Goal: Information Seeking & Learning: Learn about a topic

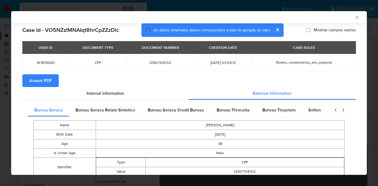
select select "10"
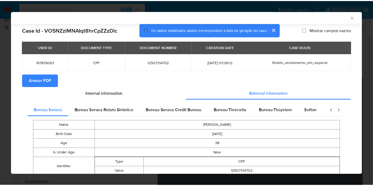
scroll to position [146, 0]
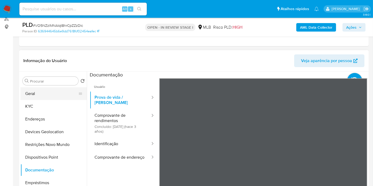
click at [50, 96] on button "Geral" at bounding box center [51, 93] width 62 height 13
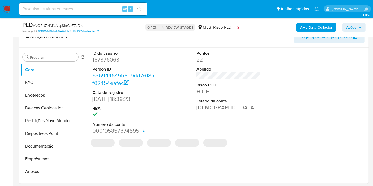
scroll to position [96, 0]
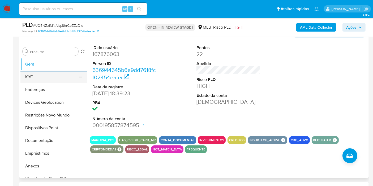
click at [35, 79] on button "KYC" at bounding box center [51, 77] width 62 height 13
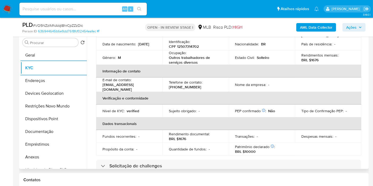
scroll to position [118, 0]
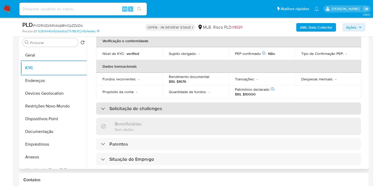
click at [142, 108] on h3 "Solicitação de challenges" at bounding box center [135, 109] width 53 height 6
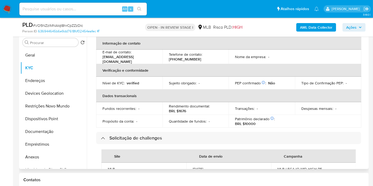
scroll to position [265, 0]
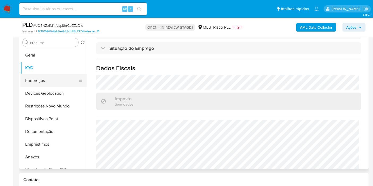
click at [33, 79] on button "Endereços" at bounding box center [51, 80] width 62 height 13
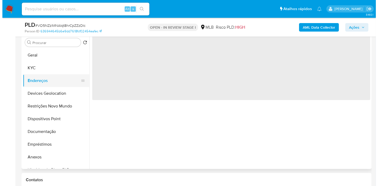
scroll to position [0, 0]
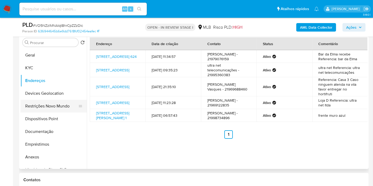
click at [55, 100] on button "Restrições Novo Mundo" at bounding box center [51, 106] width 62 height 13
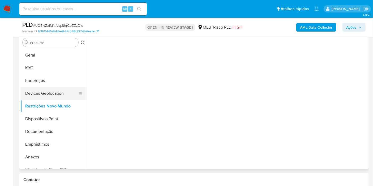
click at [52, 93] on button "Devices Geolocation" at bounding box center [51, 93] width 62 height 13
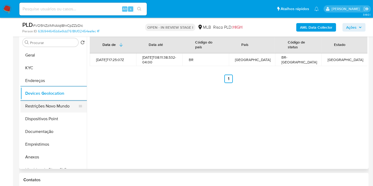
click at [52, 104] on button "Restrições Novo Mundo" at bounding box center [51, 106] width 62 height 13
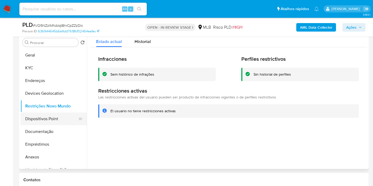
click at [57, 118] on button "Dispositivos Point" at bounding box center [51, 119] width 62 height 13
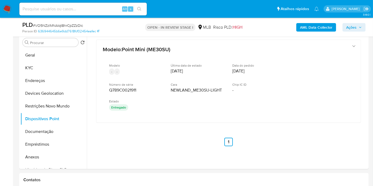
drag, startPoint x: 350, startPoint y: 23, endPoint x: 245, endPoint y: 32, distance: 105.8
click at [350, 25] on span "Ações" at bounding box center [351, 27] width 10 height 8
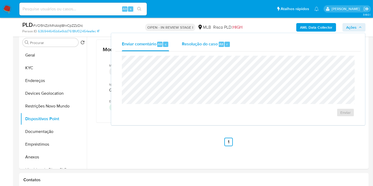
drag, startPoint x: 213, startPoint y: 44, endPoint x: 209, endPoint y: 51, distance: 8.0
click at [213, 44] on span "Resolução do caso" at bounding box center [200, 44] width 36 height 6
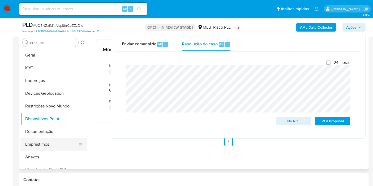
drag, startPoint x: 31, startPoint y: 155, endPoint x: 74, endPoint y: 144, distance: 43.7
click at [31, 155] on button "Anexos" at bounding box center [53, 157] width 66 height 13
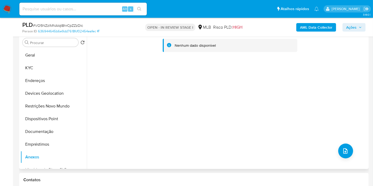
click at [352, 152] on div "Nenhum dado disponível" at bounding box center [227, 101] width 281 height 136
click at [318, 26] on b "AML Data Collector" at bounding box center [316, 27] width 32 height 8
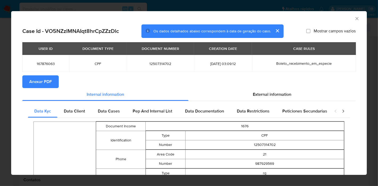
click at [51, 83] on span "Anexar PDF" at bounding box center [40, 82] width 23 height 12
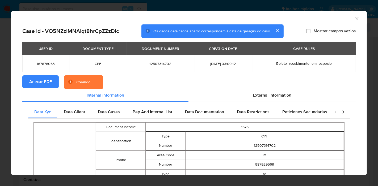
click at [354, 19] on icon "Fechar a janela" at bounding box center [356, 18] width 5 height 5
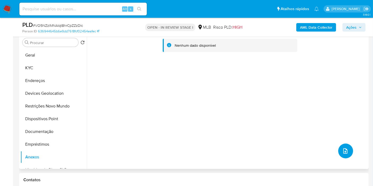
click at [349, 148] on button "upload-file" at bounding box center [345, 151] width 15 height 15
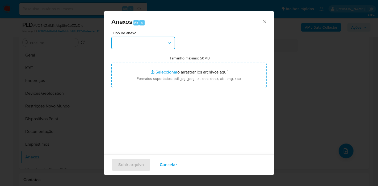
click at [151, 48] on button "button" at bounding box center [143, 43] width 64 height 13
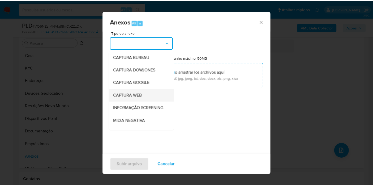
scroll to position [59, 0]
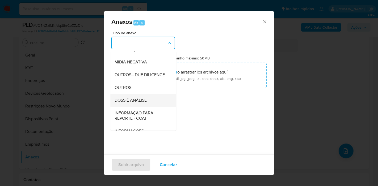
click at [145, 103] on span "DOSSIÊ ANÁLISE" at bounding box center [130, 100] width 32 height 5
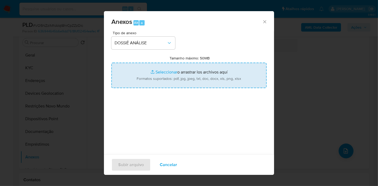
type input "C:\fakepath\Mulan 167876063_2025_09_23_08_45_16.pdf"
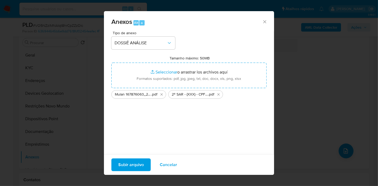
click at [140, 169] on span "Subir arquivo" at bounding box center [130, 165] width 25 height 12
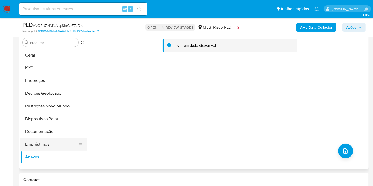
click at [42, 144] on button "Empréstimos" at bounding box center [51, 144] width 62 height 13
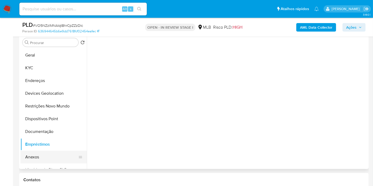
click at [42, 153] on button "Anexos" at bounding box center [51, 157] width 62 height 13
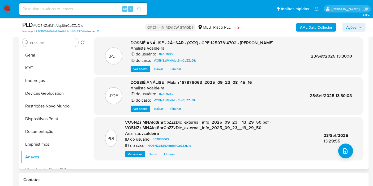
scroll to position [0, 0]
click at [353, 27] on span "Ações" at bounding box center [351, 27] width 10 height 8
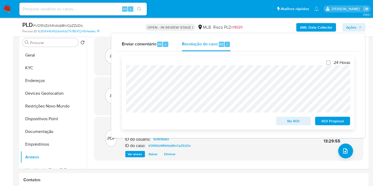
click at [334, 123] on span "ROI Proposal" at bounding box center [333, 120] width 28 height 7
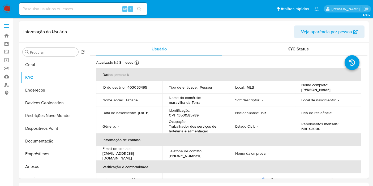
select select "10"
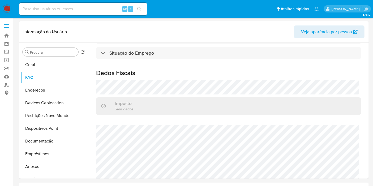
click at [57, 5] on div "Alt s" at bounding box center [82, 9] width 127 height 13
click at [73, 12] on input at bounding box center [82, 9] width 127 height 7
paste input "lGGnHOnVJEg9bvQXJRydJi5k"
type input "lGGnHOnVJEg9bvQXJRydJi5k"
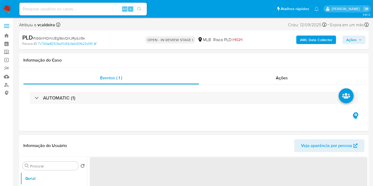
select select "10"
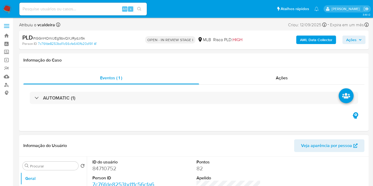
click at [107, 167] on dd "84710752" at bounding box center [124, 168] width 64 height 7
copy dd "84710752"
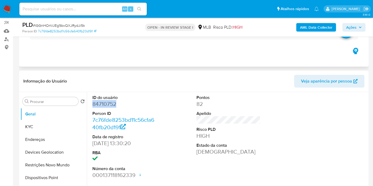
scroll to position [88, 0]
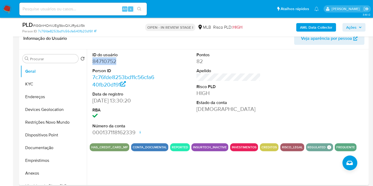
click at [108, 62] on dd "84710752" at bounding box center [124, 61] width 64 height 7
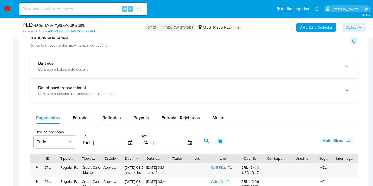
scroll to position [383, 0]
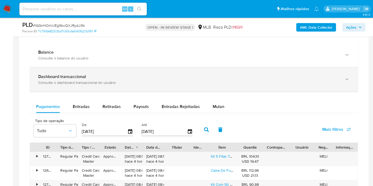
click at [177, 75] on div "Dashboard transaccional" at bounding box center [188, 76] width 301 height 5
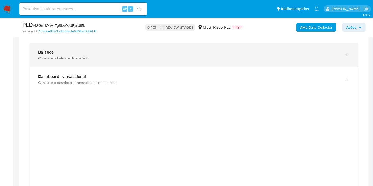
click at [148, 54] on div "Balance Consulte o balance do usuário" at bounding box center [188, 55] width 301 height 11
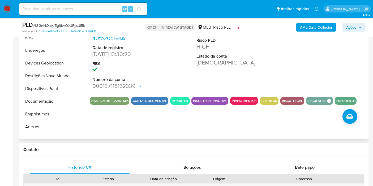
scroll to position [88, 0]
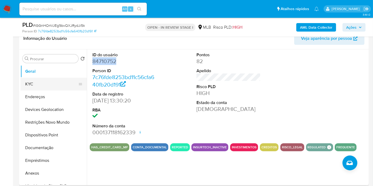
click at [36, 83] on button "KYC" at bounding box center [51, 84] width 62 height 13
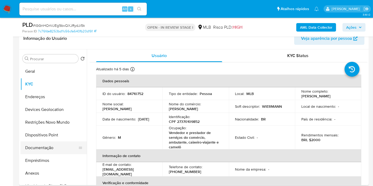
click at [43, 145] on button "Documentação" at bounding box center [51, 148] width 62 height 13
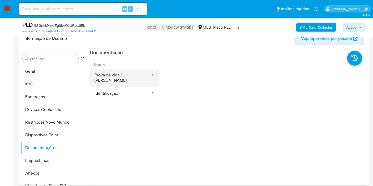
click at [150, 76] on icon at bounding box center [152, 74] width 5 height 5
click at [113, 82] on button "Prova de vida / [PERSON_NAME]" at bounding box center [120, 78] width 61 height 18
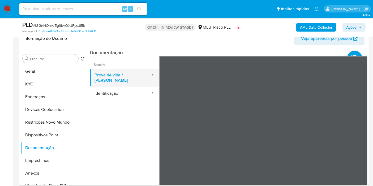
click at [113, 82] on button "Prova de vida / [PERSON_NAME]" at bounding box center [120, 78] width 61 height 18
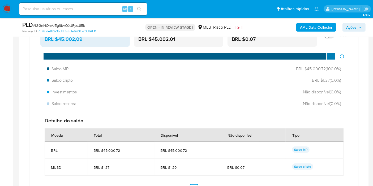
scroll to position [383, 0]
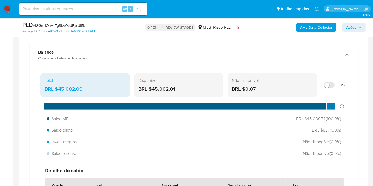
drag, startPoint x: 175, startPoint y: 88, endPoint x: 153, endPoint y: 87, distance: 22.3
click at [153, 87] on div "BRL $45.002,01" at bounding box center [178, 89] width 81 height 7
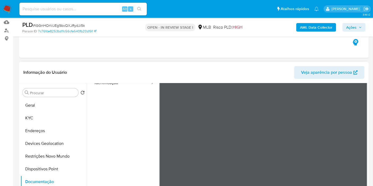
scroll to position [29, 0]
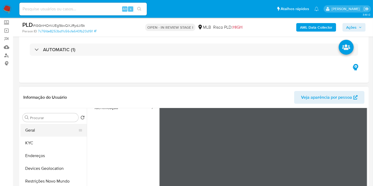
click at [37, 127] on button "Geral" at bounding box center [51, 130] width 62 height 13
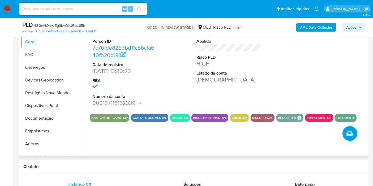
scroll to position [88, 0]
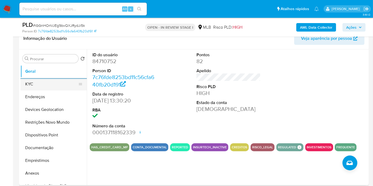
click at [30, 83] on button "KYC" at bounding box center [51, 84] width 62 height 13
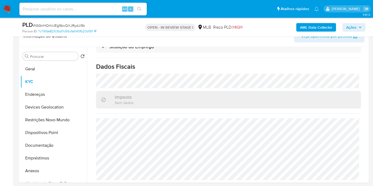
scroll to position [89, 0]
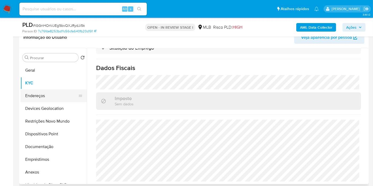
click at [34, 92] on button "Endereços" at bounding box center [51, 95] width 62 height 13
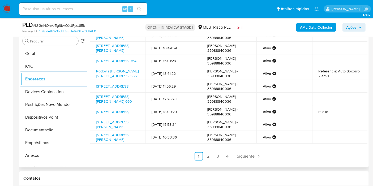
scroll to position [86, 0]
click at [208, 158] on link "2" at bounding box center [208, 156] width 8 height 8
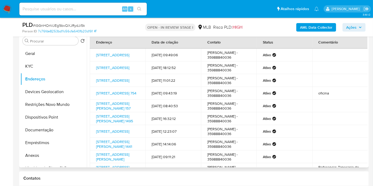
scroll to position [88, 0]
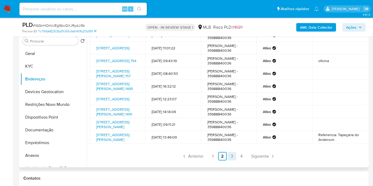
click at [230, 158] on link "3" at bounding box center [232, 156] width 8 height 8
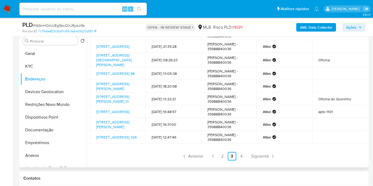
scroll to position [86, 0]
click at [239, 150] on div "Endereço Data de criação Contato Status Comentário Rua Augusto Pomárico 101, Po…" at bounding box center [229, 81] width 278 height 159
click at [238, 157] on link "4" at bounding box center [241, 156] width 8 height 8
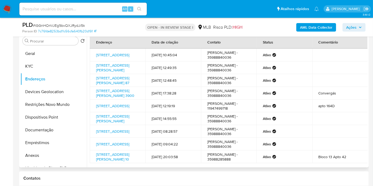
scroll to position [63, 0]
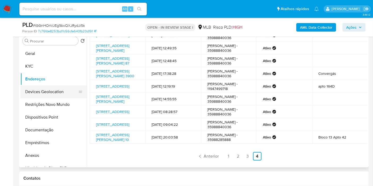
click at [50, 96] on button "Devices Geolocation" at bounding box center [51, 91] width 62 height 13
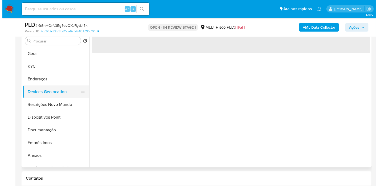
scroll to position [0, 0]
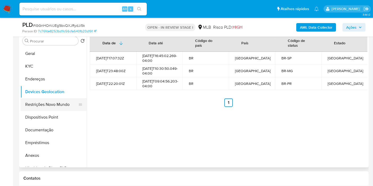
click at [22, 108] on button "Restrições Novo Mundo" at bounding box center [51, 104] width 62 height 13
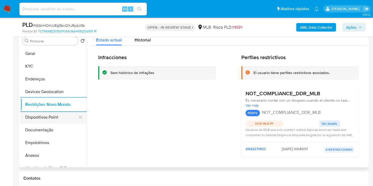
click at [44, 115] on button "Dispositivos Point" at bounding box center [51, 117] width 62 height 13
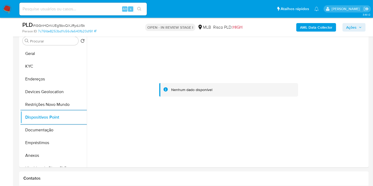
click at [316, 29] on b "AML Data Collector" at bounding box center [316, 27] width 32 height 8
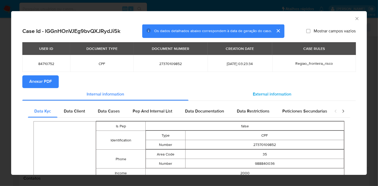
click at [276, 97] on span "External information" at bounding box center [271, 94] width 38 height 6
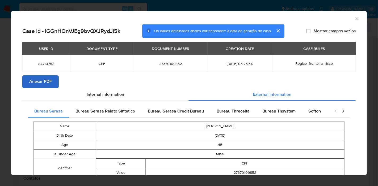
drag, startPoint x: 41, startPoint y: 73, endPoint x: 43, endPoint y: 75, distance: 3.0
click at [42, 73] on div "USER ID DOCUMENT TYPE DOCUMENT NUMBER CREATION DATE CASE RULES 84710752 CPF 273…" at bounding box center [188, 58] width 333 height 33
click at [43, 78] on span "Anexar PDF" at bounding box center [40, 82] width 23 height 12
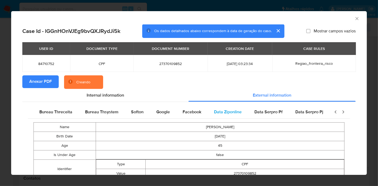
scroll to position [0, 178]
click at [159, 113] on span "Google" at bounding box center [162, 112] width 14 height 6
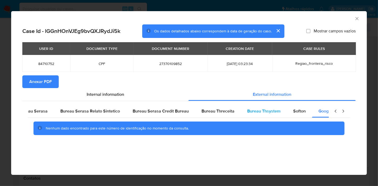
scroll to position [0, 0]
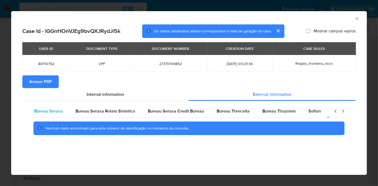
click at [52, 109] on span "Bureau Serasa" at bounding box center [48, 111] width 28 height 6
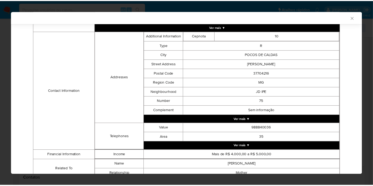
scroll to position [176, 0]
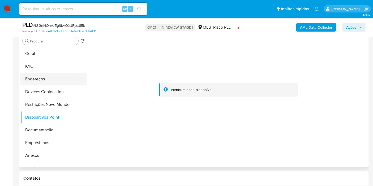
click at [39, 80] on button "Endereços" at bounding box center [51, 79] width 62 height 13
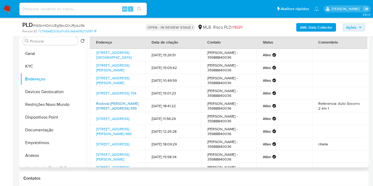
click at [120, 111] on link "Rodovia Geraldo Martins Costa 555, Poços De Caldas, Minas Gerais, 37718000, Bra…" at bounding box center [117, 106] width 42 height 10
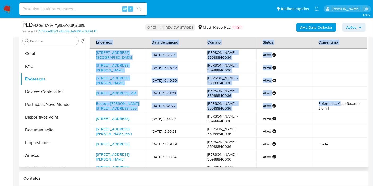
drag, startPoint x: 338, startPoint y: 126, endPoint x: 368, endPoint y: 123, distance: 30.1
click at [368, 123] on div "Procurar Retornar ao pedido padrão Geral KYC Endereços Devices Geolocation Rest…" at bounding box center [194, 100] width 350 height 136
click at [353, 112] on td "Referencia: Auto Socorro 2 em 1" at bounding box center [339, 106] width 55 height 13
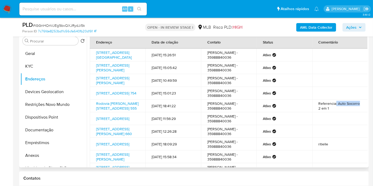
copy td ": Auto Socorro"
drag, startPoint x: 360, startPoint y: 127, endPoint x: 334, endPoint y: 126, distance: 26.0
click at [334, 112] on td "Referencia: Auto Socorro 2 em 1" at bounding box center [339, 106] width 55 height 13
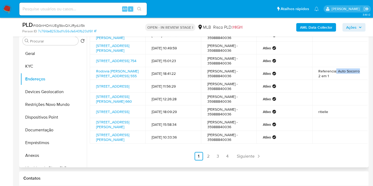
scroll to position [86, 0]
click at [116, 94] on link "Avenida Dolores Martins Rubinho 660, São João Da Boa Vista, São Paulo, 13877757…" at bounding box center [114, 99] width 36 height 10
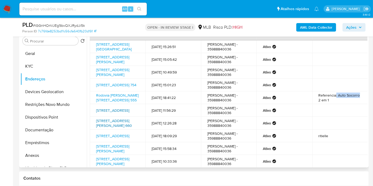
scroll to position [0, 0]
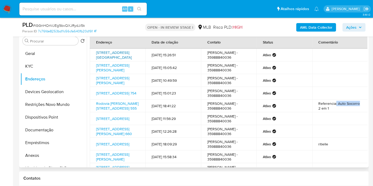
click at [116, 55] on link "Rua Zirconita 616, Poços De Caldas, Minas Gerais, 37706265, Brasil 616" at bounding box center [114, 55] width 36 height 10
click at [30, 70] on button "KYC" at bounding box center [51, 66] width 62 height 13
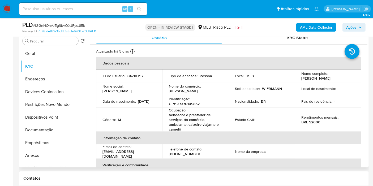
click at [194, 92] on p "Wiermann Garage" at bounding box center [183, 91] width 29 height 5
click at [191, 97] on div "Identificação : CPF 27370109852" at bounding box center [196, 102] width 54 height 10
drag, startPoint x: 199, startPoint y: 92, endPoint x: 165, endPoint y: 91, distance: 34.0
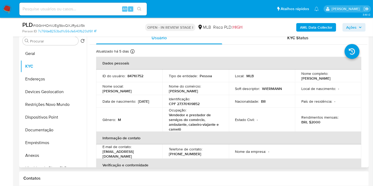
click at [165, 91] on td "Nome do comércio : Wiermann Garage" at bounding box center [195, 88] width 66 height 13
copy p "Wiermann Garage"
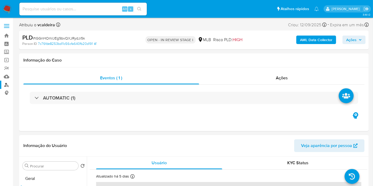
click at [4, 85] on link "Localizador de pessoas" at bounding box center [31, 85] width 63 height 8
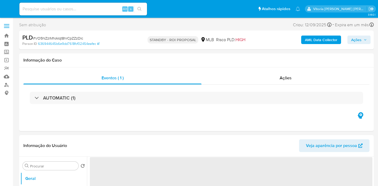
select select "10"
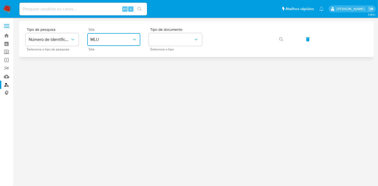
click at [98, 38] on span "MLU" at bounding box center [110, 39] width 41 height 5
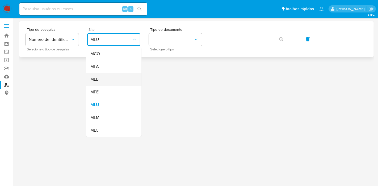
click at [98, 83] on div "MLB" at bounding box center [112, 79] width 44 height 13
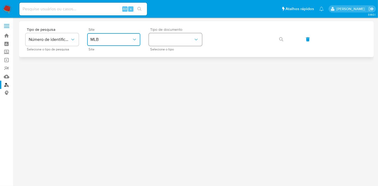
click at [188, 40] on button "identificationType" at bounding box center [175, 39] width 53 height 13
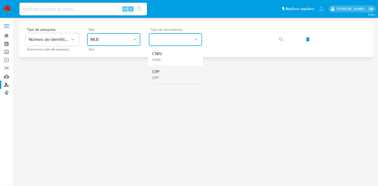
click at [175, 71] on div "CPF CPF" at bounding box center [174, 75] width 44 height 18
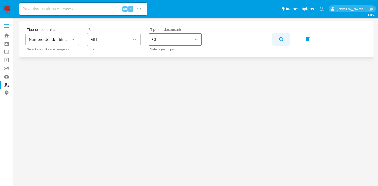
click at [275, 44] on button "button" at bounding box center [281, 39] width 18 height 13
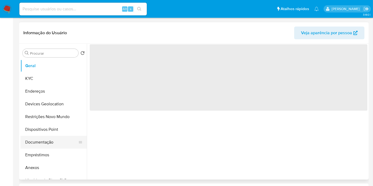
select select "10"
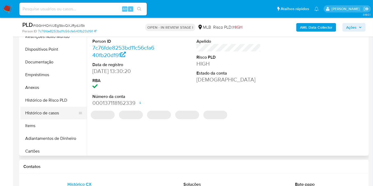
scroll to position [59, 0]
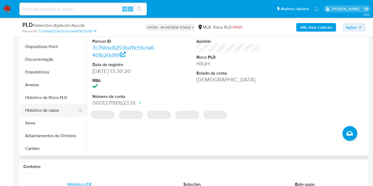
click at [48, 108] on button "Histórico de casos" at bounding box center [51, 110] width 62 height 13
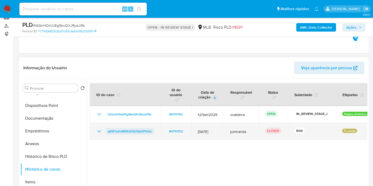
click at [140, 130] on span "g6SFbdmKB9hiDSI2VpDPVbkc" at bounding box center [130, 131] width 44 height 6
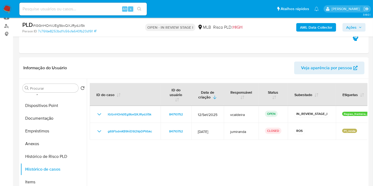
click at [352, 29] on span "Ações" at bounding box center [351, 27] width 10 height 8
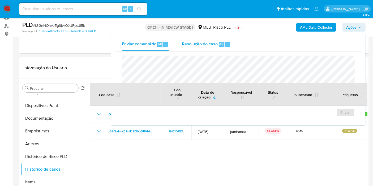
click at [205, 44] on span "Resolução do caso" at bounding box center [200, 44] width 36 height 6
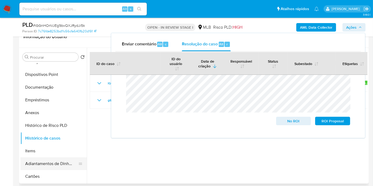
scroll to position [147, 0]
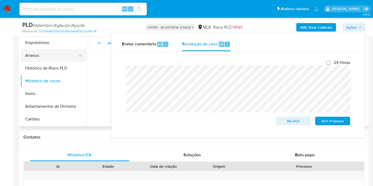
click at [37, 59] on button "Anexos" at bounding box center [51, 55] width 62 height 13
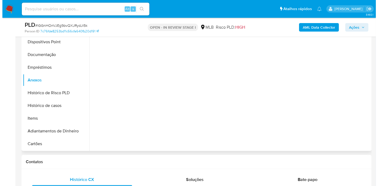
scroll to position [88, 0]
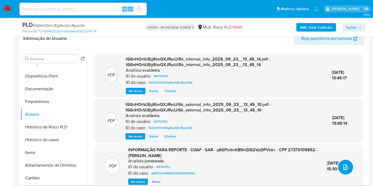
click at [344, 164] on icon "upload-file" at bounding box center [345, 167] width 6 height 6
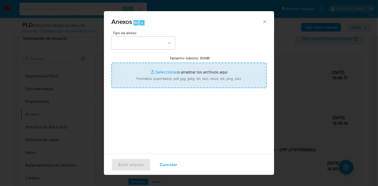
type input "C:\fakepath\Mulan 84710752_2025_09_23_09_21_31.pdf"
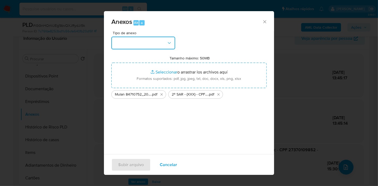
click at [160, 38] on button "button" at bounding box center [143, 43] width 64 height 13
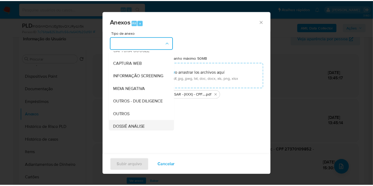
scroll to position [82, 0]
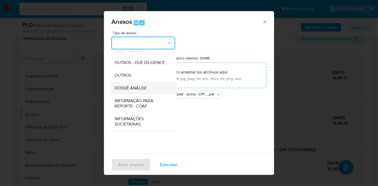
click at [136, 88] on span "DOSSIÊ ANÁLISE" at bounding box center [130, 87] width 32 height 5
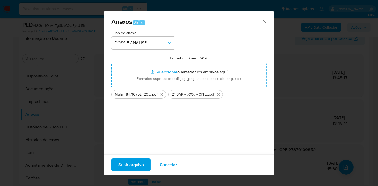
click at [134, 166] on span "Subir arquivo" at bounding box center [130, 165] width 25 height 12
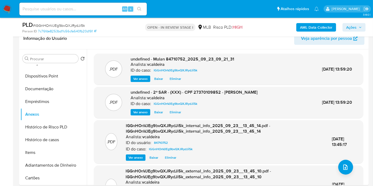
drag, startPoint x: 352, startPoint y: 24, endPoint x: 350, endPoint y: 28, distance: 4.2
click at [352, 24] on span "Ações" at bounding box center [351, 27] width 10 height 8
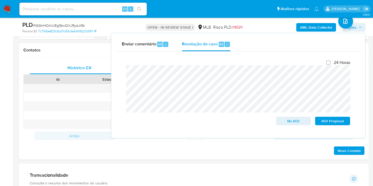
scroll to position [236, 0]
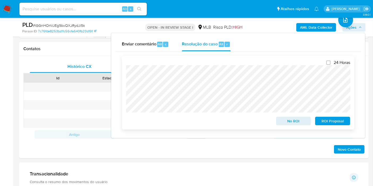
click at [330, 125] on span "ROI Proposal" at bounding box center [333, 120] width 28 height 7
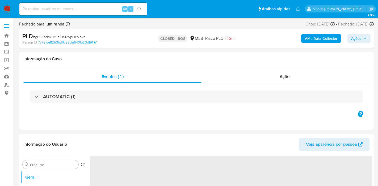
select select "10"
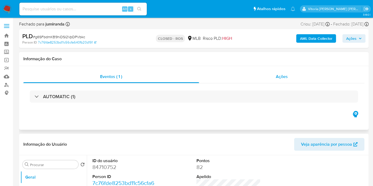
click at [282, 74] on span "Ações" at bounding box center [282, 77] width 12 height 6
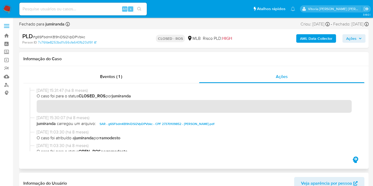
drag, startPoint x: 58, startPoint y: 91, endPoint x: 33, endPoint y: 90, distance: 24.7
click at [33, 90] on div "[DATE] 15:31:47 (há 8 meses) O caso foi para o status CLOSED_ROS por jumiranda" at bounding box center [194, 101] width 328 height 27
click at [101, 78] on span "Eventos ( 1 )" at bounding box center [111, 77] width 22 height 6
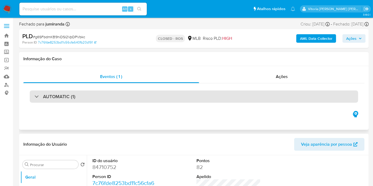
click at [109, 95] on div "AUTOMATIC (1)" at bounding box center [194, 97] width 328 height 12
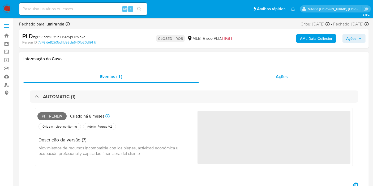
click at [287, 78] on span "Ações" at bounding box center [282, 77] width 12 height 6
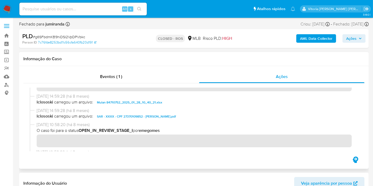
scroll to position [392, 0]
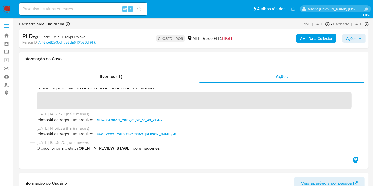
click at [74, 10] on input at bounding box center [82, 9] width 127 height 7
paste input "IARiZB9Y1DVemqwG2LpAiELT"
type input "IARiZB9Y1DVemqwG2LpAiELT"
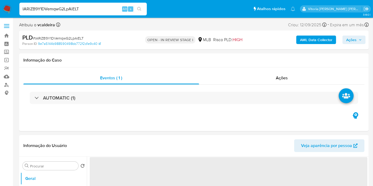
select select "10"
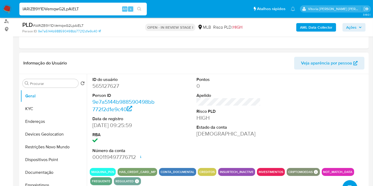
scroll to position [88, 0]
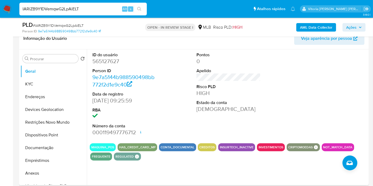
click at [109, 62] on dd "565127627" at bounding box center [124, 61] width 64 height 7
copy dd "565127627"
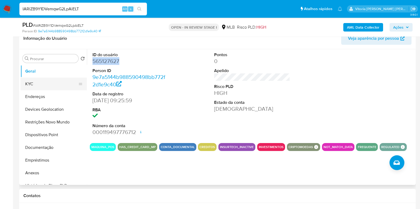
click at [40, 84] on button "KYC" at bounding box center [51, 84] width 62 height 13
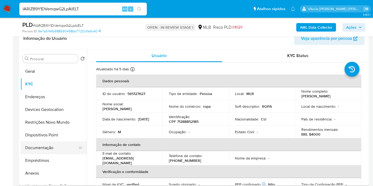
click at [40, 147] on button "Documentação" at bounding box center [51, 148] width 62 height 13
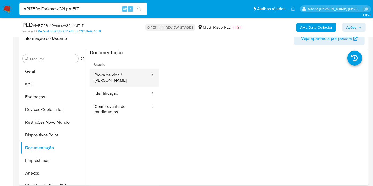
click at [122, 73] on button "Prova de vida / [PERSON_NAME]" at bounding box center [120, 78] width 61 height 18
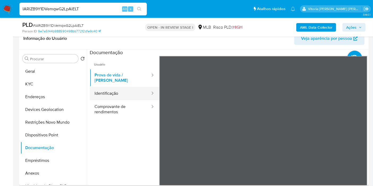
click at [113, 92] on button "Identificação" at bounding box center [120, 94] width 61 height 14
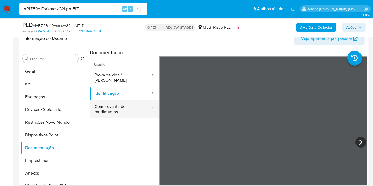
click at [126, 107] on button "Comprovante de rendimentos" at bounding box center [120, 109] width 61 height 18
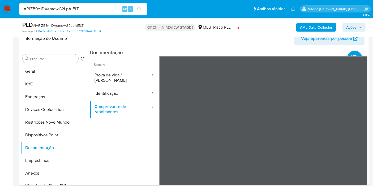
click at [123, 140] on ul "Usuário Prova de vida / Selfie Identificação Comprovante de rendimentos" at bounding box center [125, 132] width 70 height 153
click at [121, 87] on button "Identificação" at bounding box center [120, 94] width 61 height 14
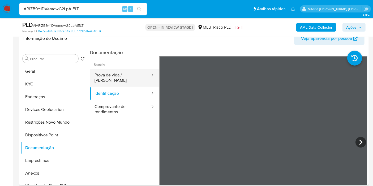
click at [120, 77] on button "Prova de vida / [PERSON_NAME]" at bounding box center [120, 78] width 61 height 18
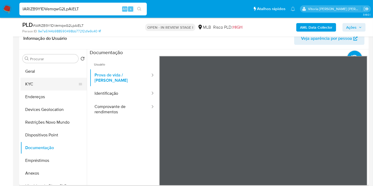
click at [40, 83] on button "KYC" at bounding box center [51, 84] width 62 height 13
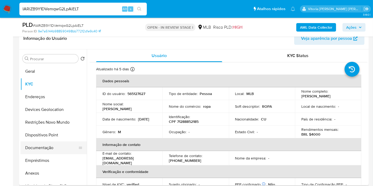
click at [46, 147] on button "Documentação" at bounding box center [51, 148] width 62 height 13
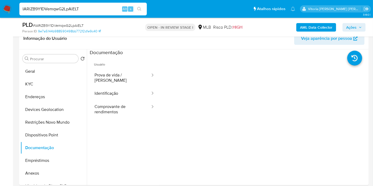
click at [328, 26] on b "AML Data Collector" at bounding box center [316, 27] width 32 height 8
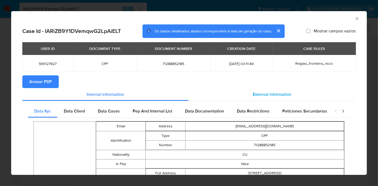
click at [271, 94] on span "External information" at bounding box center [271, 94] width 38 height 6
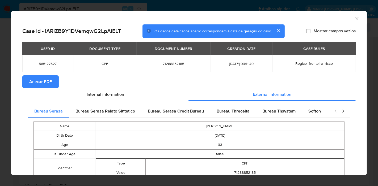
click at [47, 81] on span "Anexar PDF" at bounding box center [40, 82] width 23 height 12
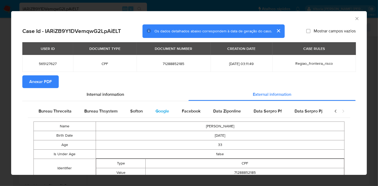
click at [159, 113] on span "Google" at bounding box center [162, 111] width 14 height 6
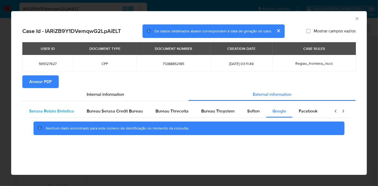
scroll to position [0, 0]
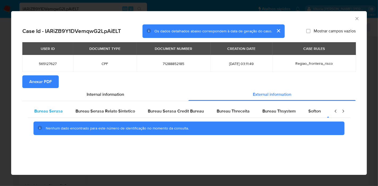
click at [47, 110] on span "Bureau Serasa" at bounding box center [48, 111] width 28 height 6
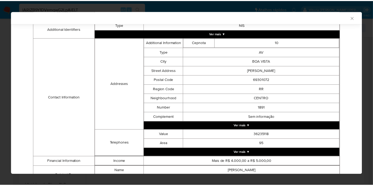
scroll to position [176, 0]
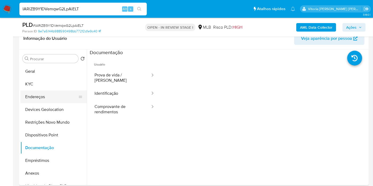
click at [36, 97] on button "Endereços" at bounding box center [51, 97] width 62 height 13
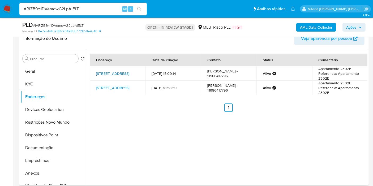
click at [121, 76] on link "Rua Doutor Bacelar 780, São Paulo, São Paulo, 04026001, Brasil 780" at bounding box center [112, 73] width 33 height 5
click at [38, 84] on button "KYC" at bounding box center [51, 84] width 62 height 13
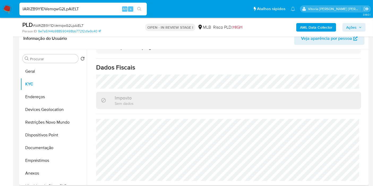
scroll to position [241, 0]
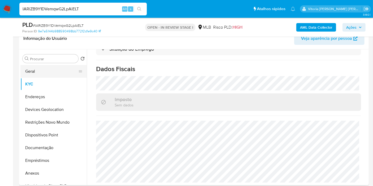
click at [36, 75] on button "Geral" at bounding box center [51, 71] width 62 height 13
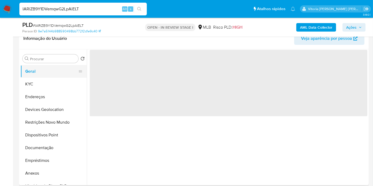
scroll to position [0, 0]
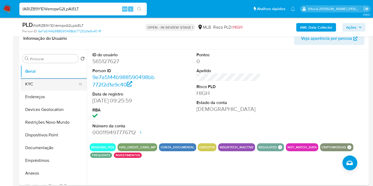
click at [28, 83] on button "KYC" at bounding box center [51, 84] width 62 height 13
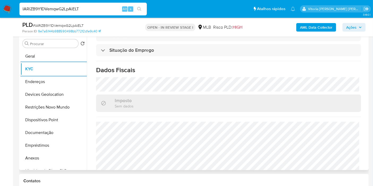
scroll to position [241, 0]
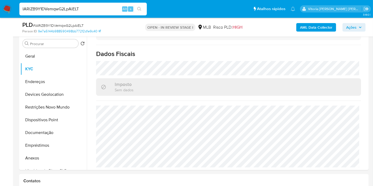
drag, startPoint x: 151, startPoint y: 58, endPoint x: 181, endPoint y: 23, distance: 46.2
click at [163, 54] on h1 "Dados Fiscais" at bounding box center [228, 54] width 265 height 8
click at [30, 80] on button "Endereços" at bounding box center [51, 81] width 62 height 13
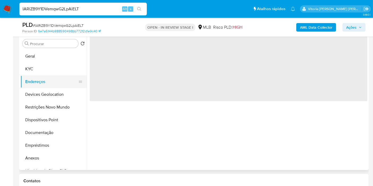
scroll to position [0, 0]
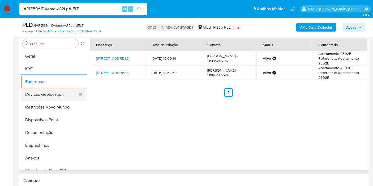
click at [49, 96] on button "Devices Geolocation" at bounding box center [51, 94] width 62 height 13
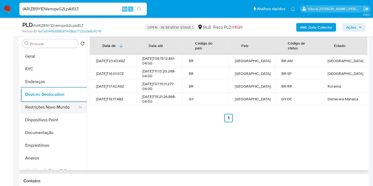
click at [51, 104] on button "Restrições Novo Mundo" at bounding box center [51, 107] width 62 height 13
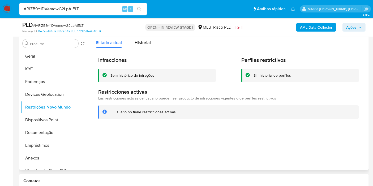
click at [178, 61] on h2 "Infracciones" at bounding box center [157, 60] width 118 height 7
click at [58, 117] on button "Dispositivos Point" at bounding box center [51, 120] width 62 height 13
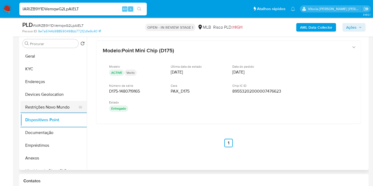
click at [34, 106] on button "Restrições Novo Mundo" at bounding box center [51, 107] width 62 height 13
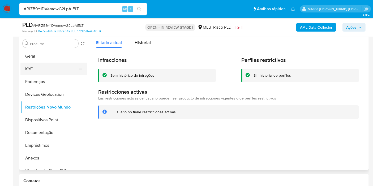
click at [39, 70] on button "KYC" at bounding box center [51, 69] width 62 height 13
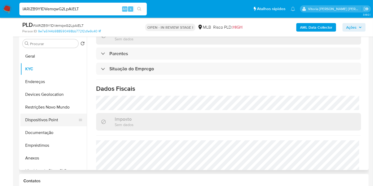
scroll to position [29, 0]
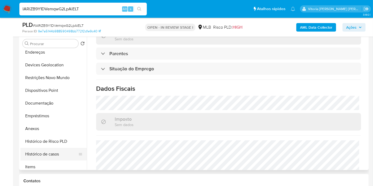
click at [44, 153] on button "Histórico de casos" at bounding box center [51, 154] width 62 height 13
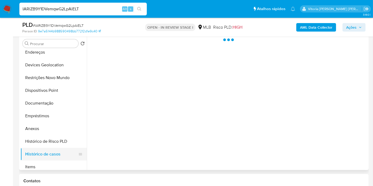
scroll to position [0, 0]
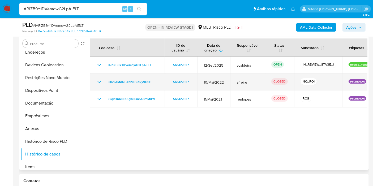
click at [101, 81] on icon "Mostrar/Ocultar" at bounding box center [99, 82] width 4 height 2
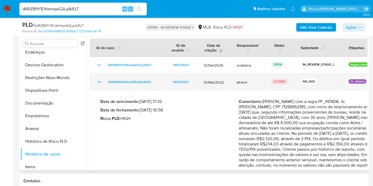
click at [101, 81] on icon "Mostrar/Ocultar" at bounding box center [99, 82] width 6 height 6
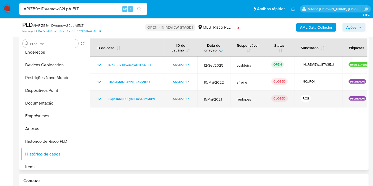
click at [100, 100] on icon "Mostrar/Ocultar" at bounding box center [99, 99] width 6 height 6
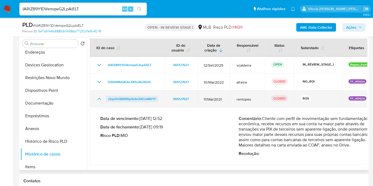
click at [128, 100] on span "J2qvHnQN995y4L6m54CmMXYF" at bounding box center [132, 99] width 48 height 6
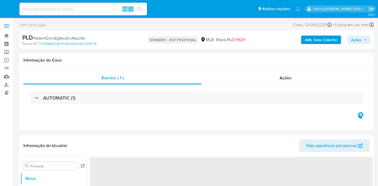
select select "10"
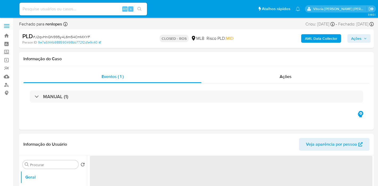
select select "10"
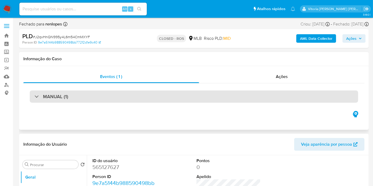
click at [68, 93] on div "MANUAL (1)" at bounding box center [194, 97] width 328 height 12
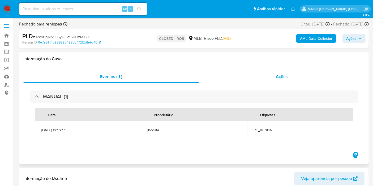
click at [280, 75] on span "Ações" at bounding box center [282, 77] width 12 height 6
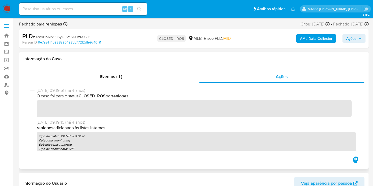
drag, startPoint x: 38, startPoint y: 91, endPoint x: 57, endPoint y: 92, distance: 19.2
click at [57, 92] on span "03/01/2022 09:19:51 (há 4 anos)" at bounding box center [196, 91] width 319 height 6
click at [79, 6] on input at bounding box center [82, 9] width 127 height 7
paste input "1769377087"
type input "1769377087"
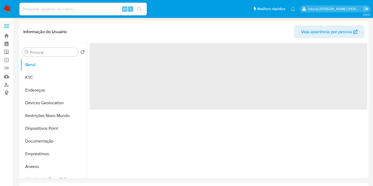
select select "10"
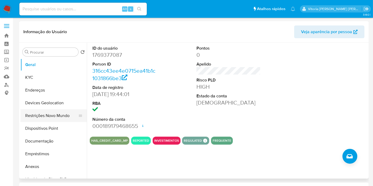
scroll to position [59, 0]
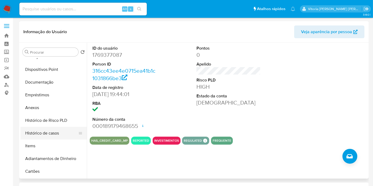
click at [54, 131] on button "Histórico de casos" at bounding box center [51, 133] width 62 height 13
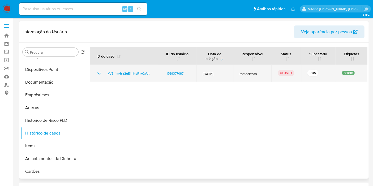
click at [133, 80] on td "xVBhhn4sz2uEjh1hsRtw2Vot" at bounding box center [124, 73] width 68 height 17
click at [133, 72] on span "xVBhhn4sz2uEjh1hsRtw2Vot" at bounding box center [129, 73] width 42 height 6
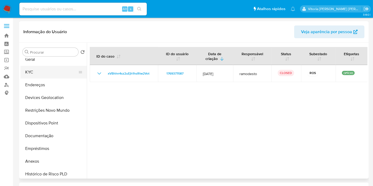
scroll to position [0, 0]
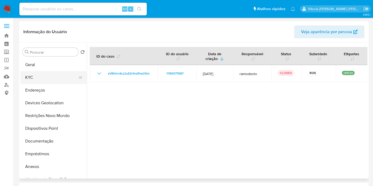
click at [28, 78] on button "KYC" at bounding box center [51, 77] width 62 height 13
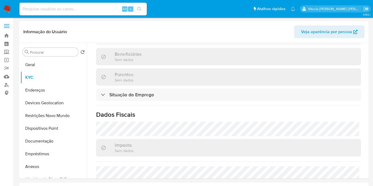
scroll to position [130, 0]
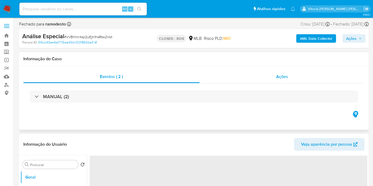
click at [274, 78] on div "Ações" at bounding box center [282, 76] width 165 height 13
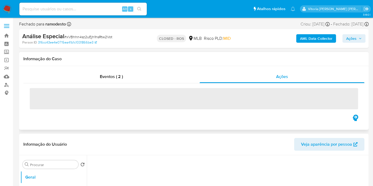
select select "10"
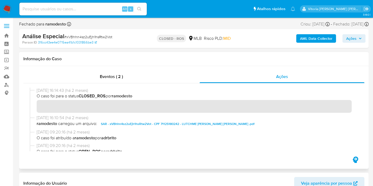
drag, startPoint x: 59, startPoint y: 91, endPoint x: 33, endPoint y: 91, distance: 25.5
click at [33, 91] on div "[DATE] 16:14:43 (há 2 meses) O caso foi para o status CLOSED_ROS por ramodesto" at bounding box center [194, 101] width 328 height 27
